Goal: Find specific page/section: Find specific page/section

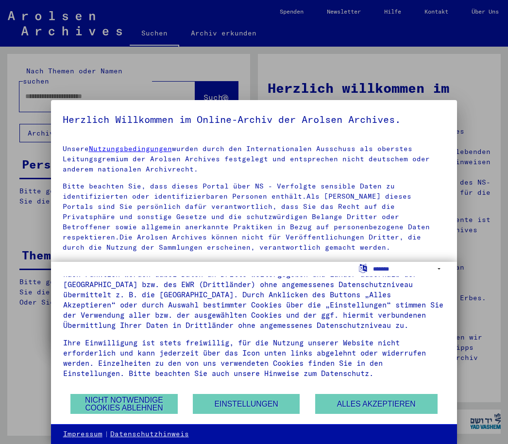
scroll to position [64, 0]
click at [431, 134] on yv-its-agree-protection-component "Herzlich Willkommen im Online-Archiv der Arolsen Archives. Unsere Nutzungsbedin…" at bounding box center [254, 269] width 383 height 314
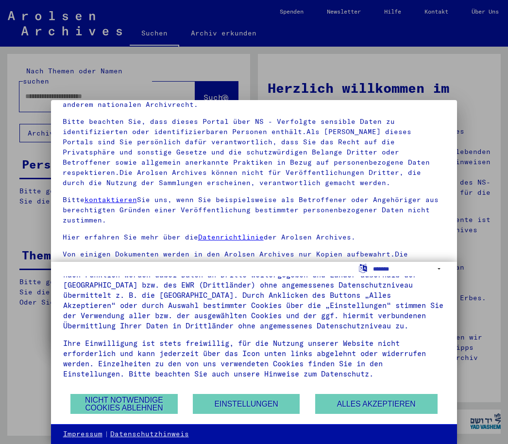
scroll to position [61, 0]
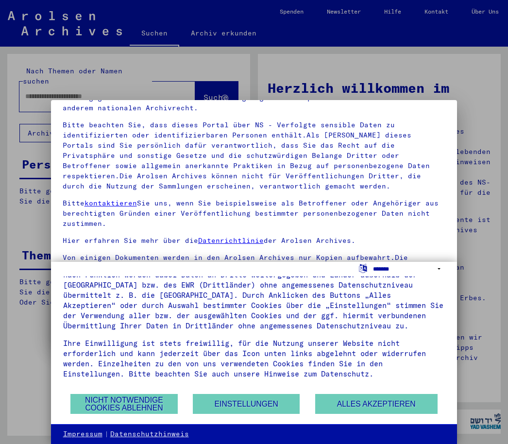
click at [438, 267] on select "**********" at bounding box center [409, 269] width 72 height 14
select select "*****"
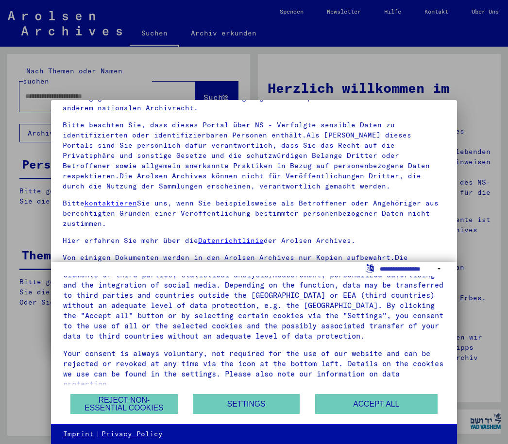
scroll to position [44, 0]
click at [152, 404] on button "Reject non-essential cookies" at bounding box center [123, 404] width 107 height 20
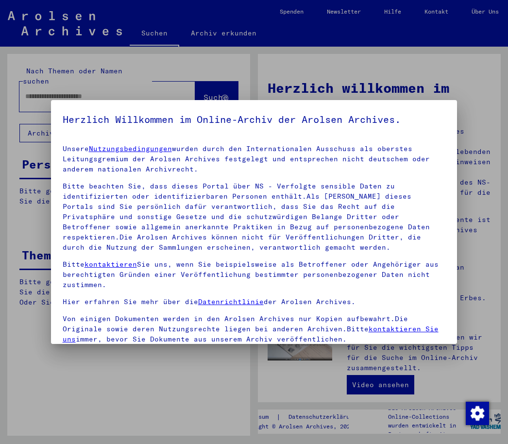
scroll to position [0, 0]
click at [370, 327] on link "kontaktieren Sie uns" at bounding box center [251, 333] width 376 height 19
click at [156, 33] on div at bounding box center [254, 222] width 508 height 444
click at [225, 34] on div at bounding box center [254, 222] width 508 height 444
click at [206, 35] on div at bounding box center [254, 222] width 508 height 444
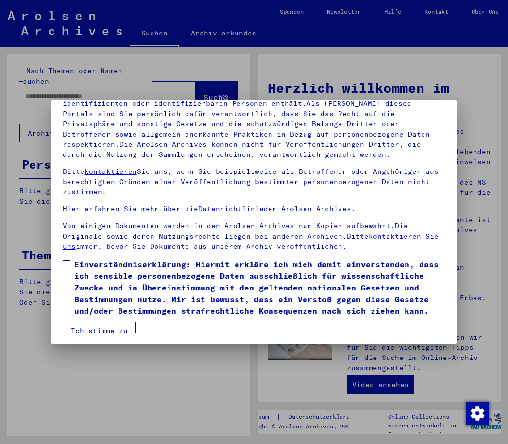
scroll to position [100, 0]
click at [68, 260] on span at bounding box center [67, 264] width 8 height 8
click at [121, 321] on button "Ich stimme zu" at bounding box center [99, 330] width 73 height 18
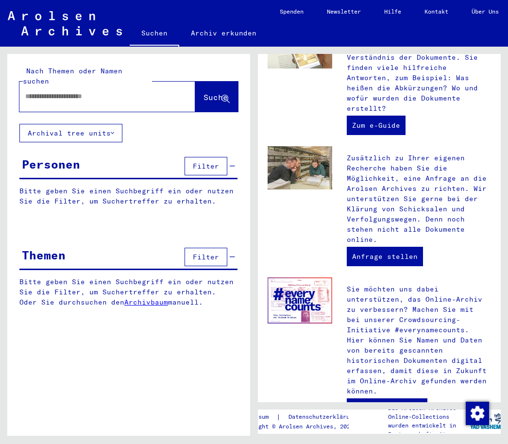
scroll to position [380, 0]
click at [475, 413] on img "button" at bounding box center [477, 412] width 23 height 23
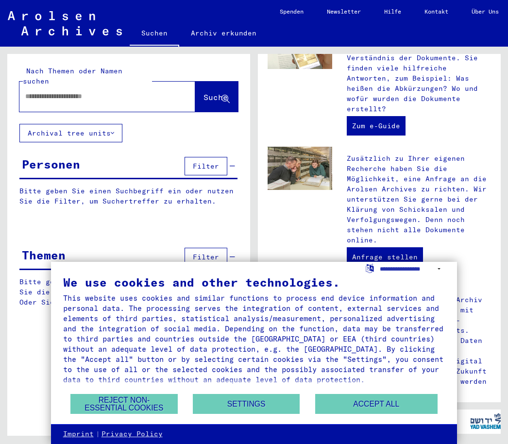
scroll to position [0, 0]
click at [207, 92] on span "Suche" at bounding box center [215, 97] width 24 height 10
click at [156, 32] on link "Suchen" at bounding box center [155, 33] width 50 height 25
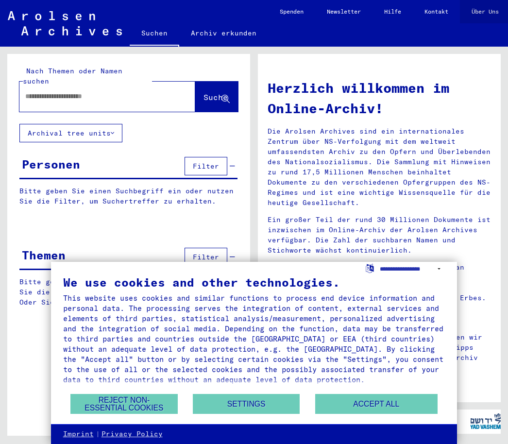
click at [490, 10] on link "Über Uns" at bounding box center [485, 11] width 50 height 23
